Goal: Obtain resource: Obtain resource

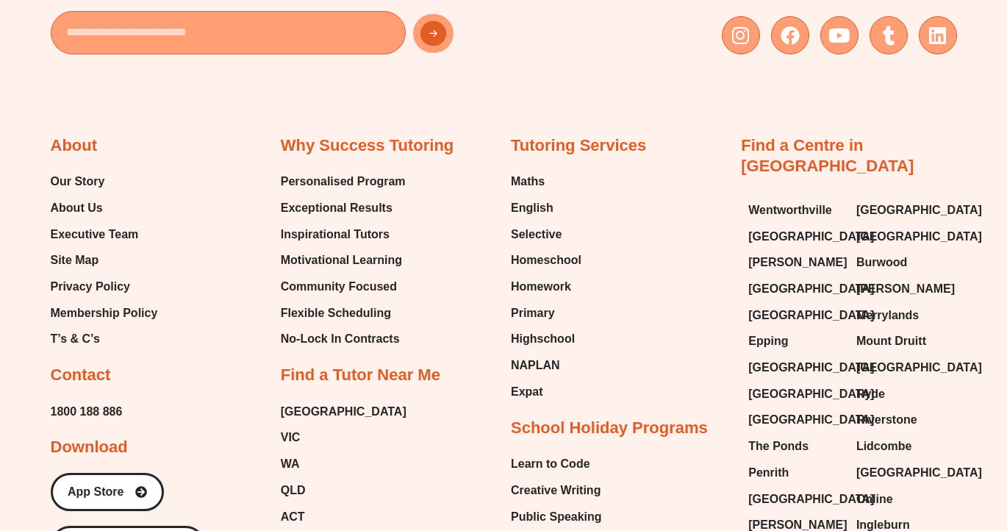
scroll to position [6325, 0]
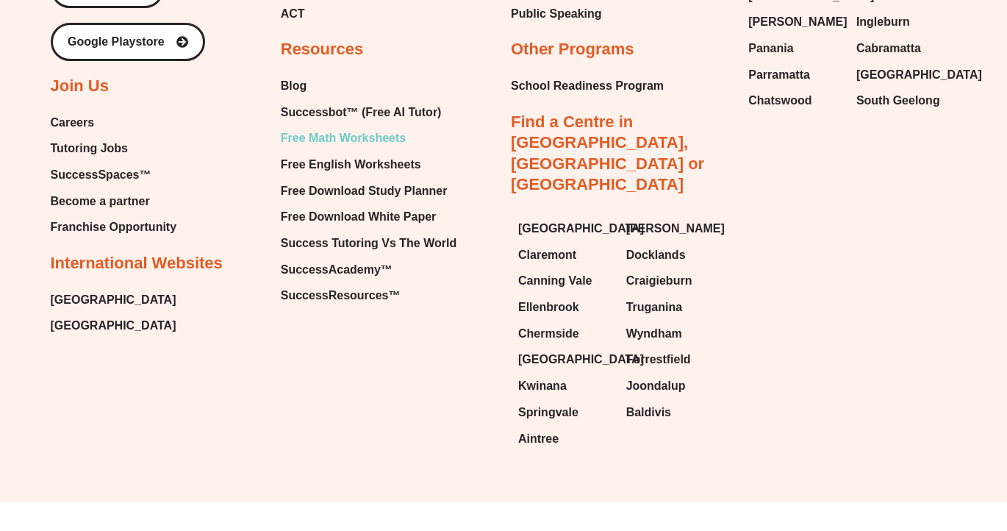
click at [390, 136] on span "Free Math Worksheets" at bounding box center [343, 138] width 125 height 22
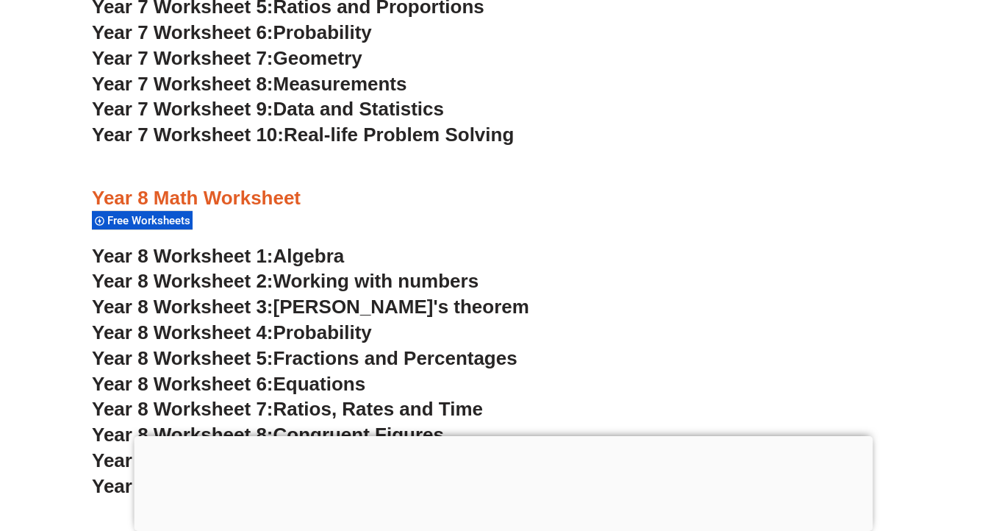
scroll to position [4632, 0]
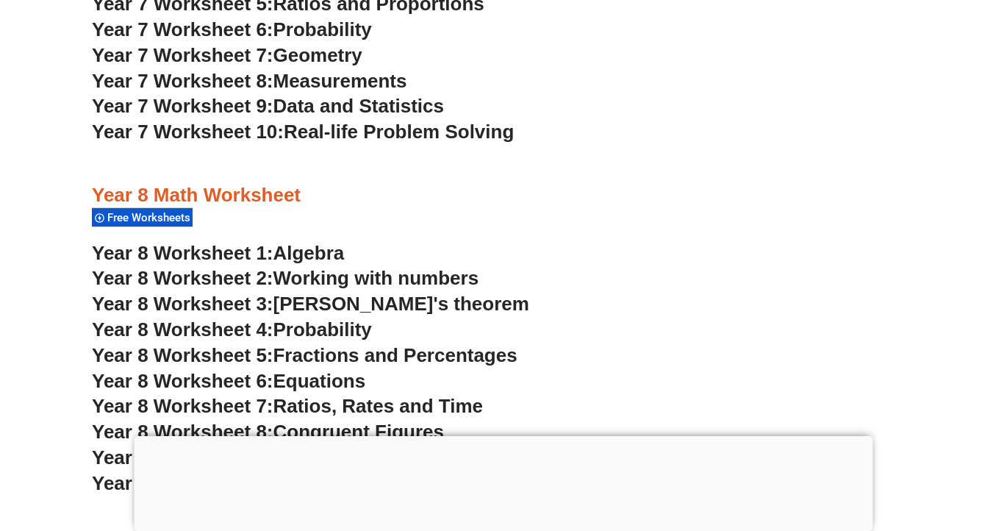
click at [315, 250] on span "Algebra" at bounding box center [308, 253] width 71 height 22
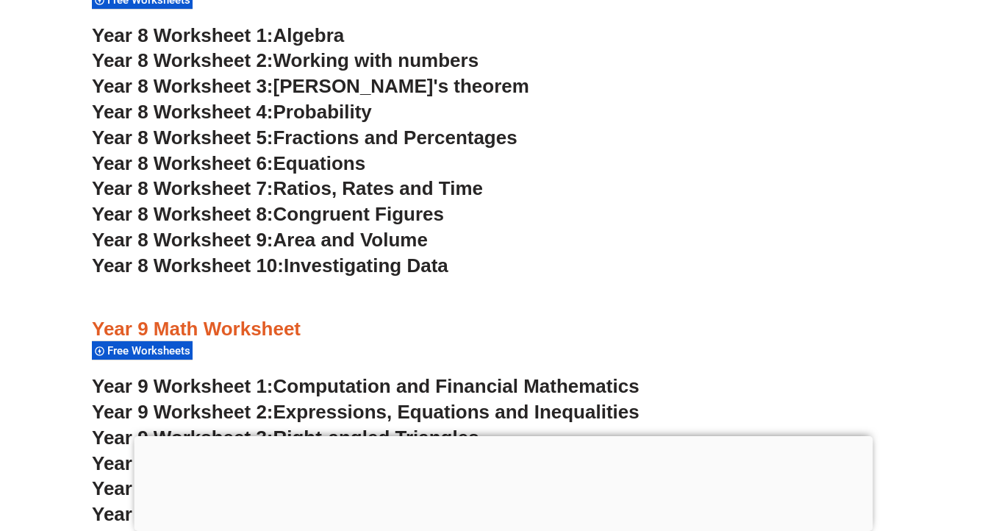
scroll to position [4846, 0]
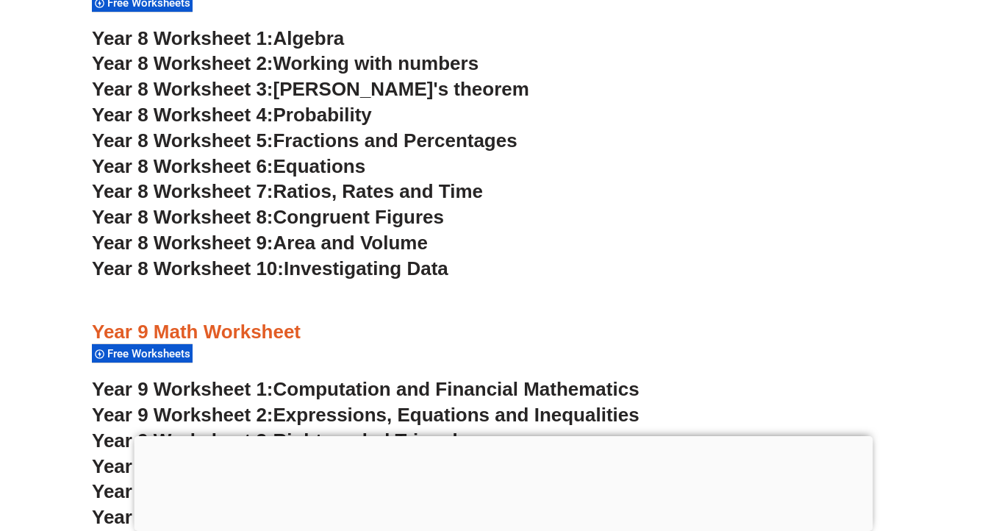
click at [314, 165] on span "Equations" at bounding box center [319, 166] width 93 height 22
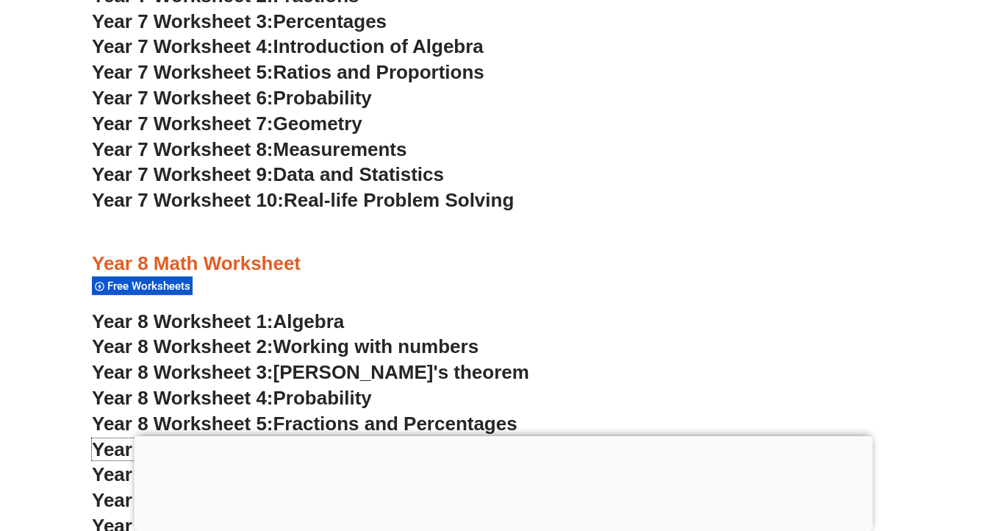
scroll to position [4562, 0]
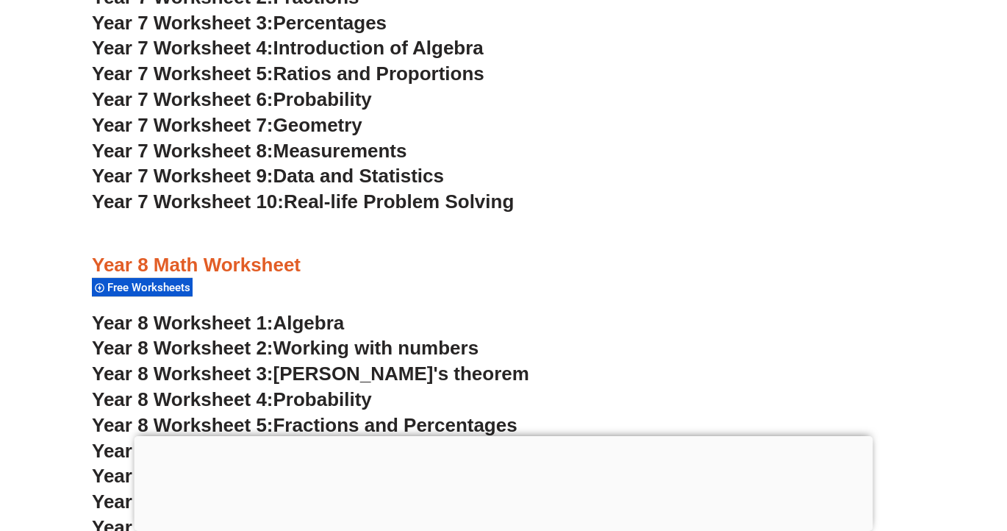
click at [348, 173] on span "Data and Statistics" at bounding box center [358, 176] width 171 height 22
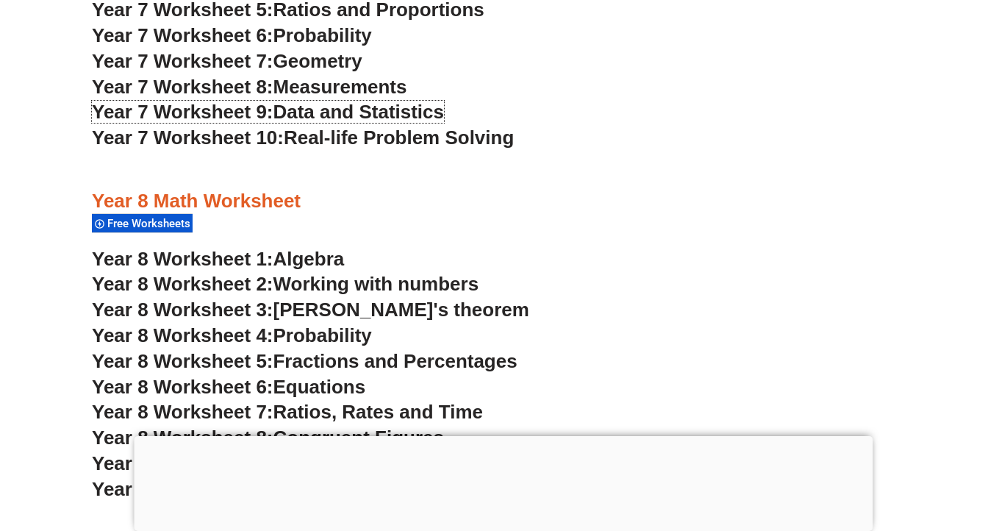
scroll to position [4632, 0]
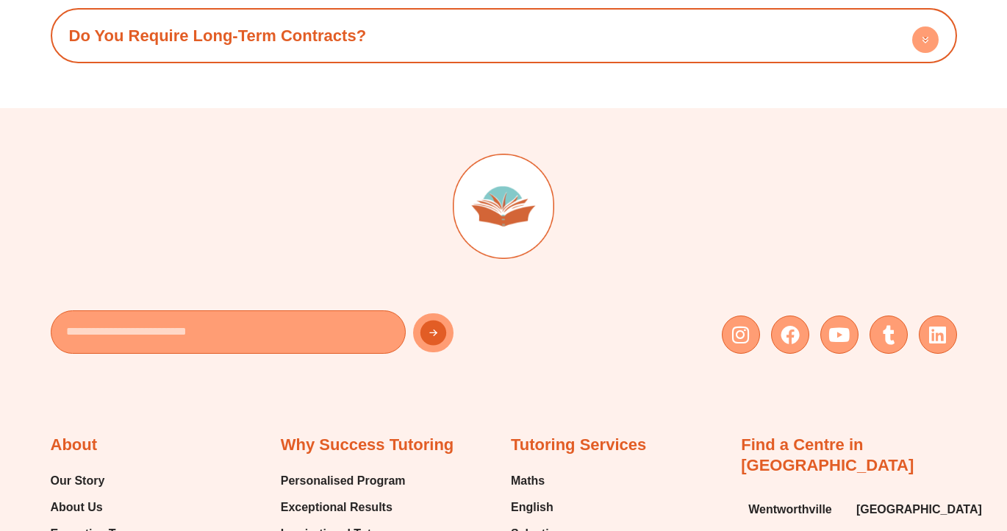
scroll to position [6325, 0]
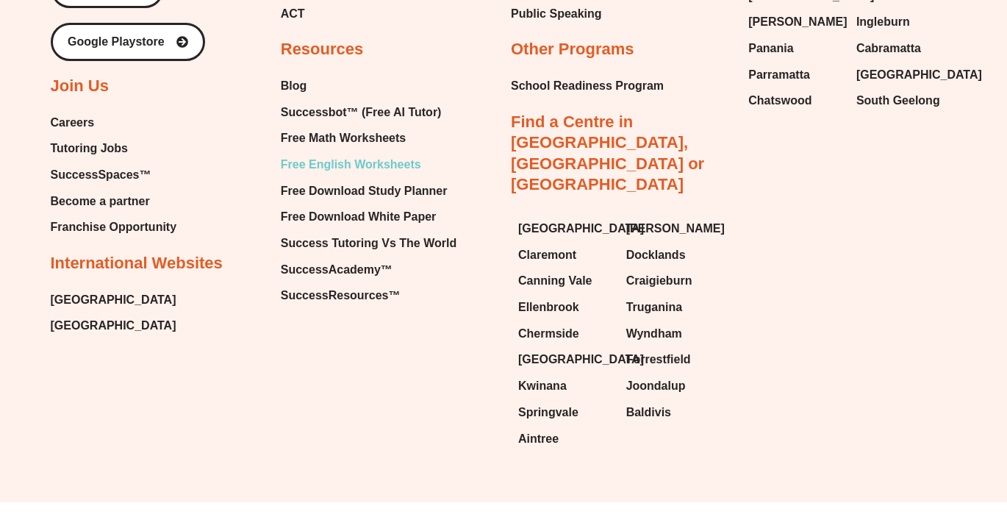
click at [362, 165] on span "Free English Worksheets" at bounding box center [351, 165] width 140 height 22
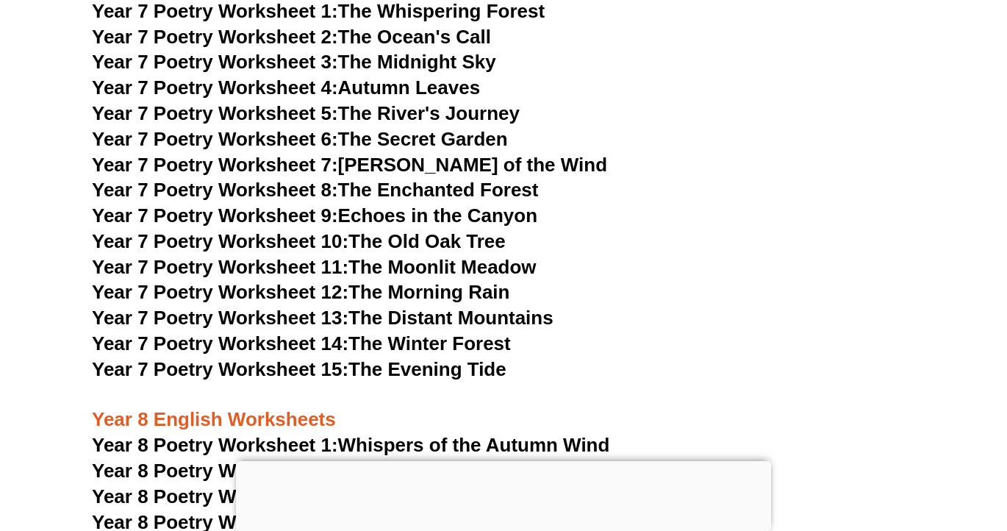
scroll to position [9372, 0]
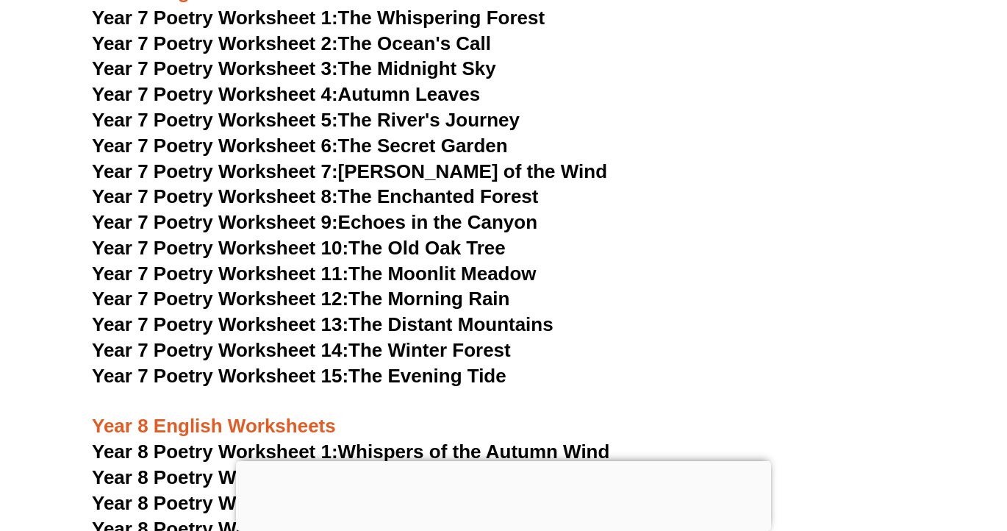
click at [441, 135] on link "Year 7 Poetry Worksheet 6: The Secret Garden" at bounding box center [300, 146] width 416 height 22
